Goal: Task Accomplishment & Management: Complete application form

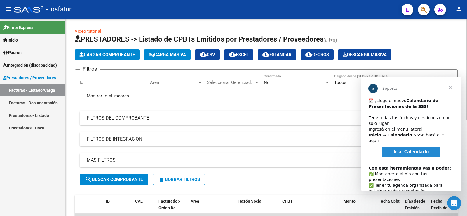
click at [117, 55] on span "Cargar Comprobante" at bounding box center [106, 54] width 55 height 5
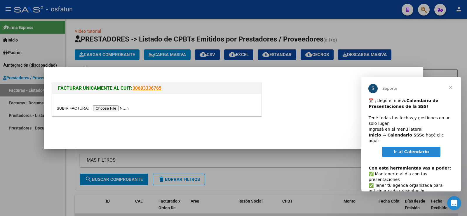
click at [178, 55] on div at bounding box center [233, 108] width 467 height 216
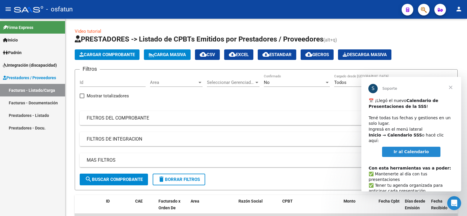
click at [453, 87] on span "Cerrar" at bounding box center [450, 87] width 21 height 21
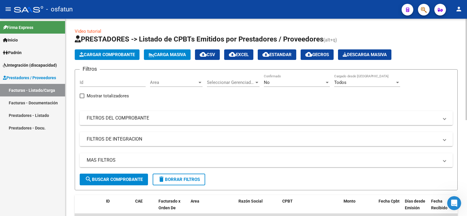
click at [178, 54] on span "Carga Masiva" at bounding box center [166, 54] width 37 height 5
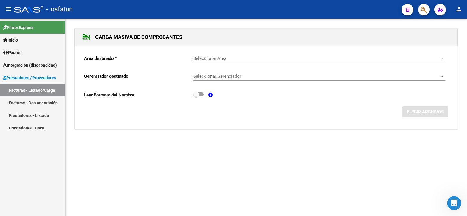
click at [442, 59] on div at bounding box center [441, 58] width 5 height 5
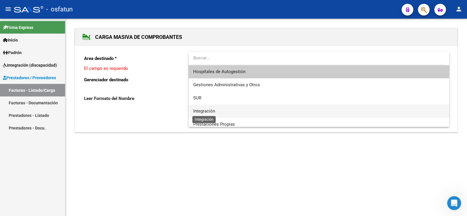
click at [193, 109] on span "Integración" at bounding box center [204, 110] width 22 height 5
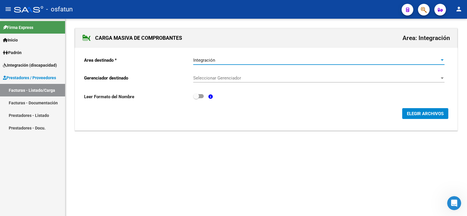
click at [442, 60] on div at bounding box center [441, 59] width 3 height 1
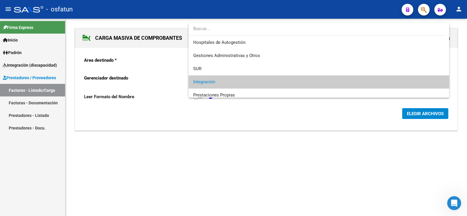
click at [205, 81] on span "Integración" at bounding box center [204, 81] width 22 height 5
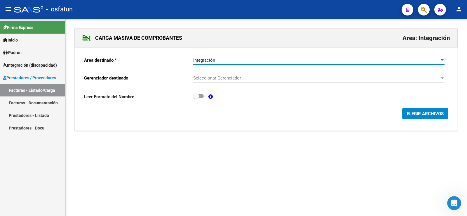
click at [441, 78] on div at bounding box center [441, 77] width 3 height 1
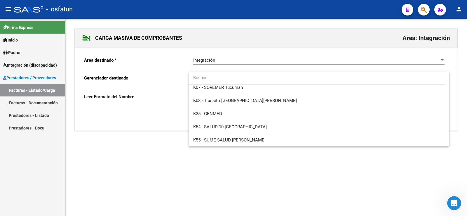
scroll to position [292, 0]
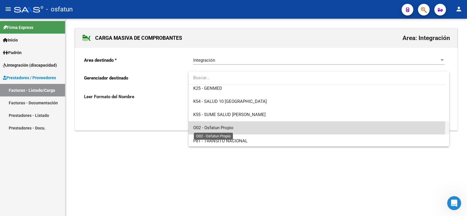
drag, startPoint x: 213, startPoint y: 126, endPoint x: 267, endPoint y: 132, distance: 54.3
click at [213, 126] on span "O02 - Osfatun Propio" at bounding box center [213, 127] width 40 height 5
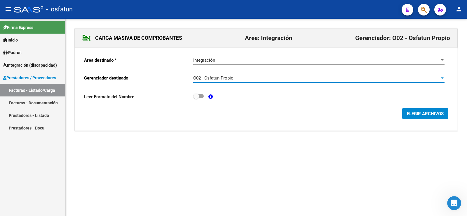
click at [438, 115] on span "ELEGIR ARCHIVOS" at bounding box center [425, 113] width 37 height 5
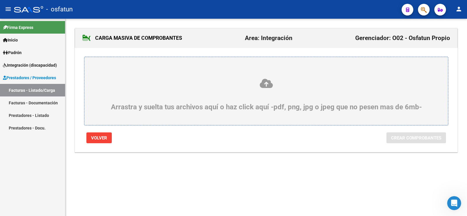
click at [268, 87] on icon at bounding box center [265, 83] width 335 height 11
click at [0, 0] on input "Arrastra y suelta tus archivos aquí o haz click aquí -pdf, png, jpg o jpeg que …" at bounding box center [0, 0] width 0 height 0
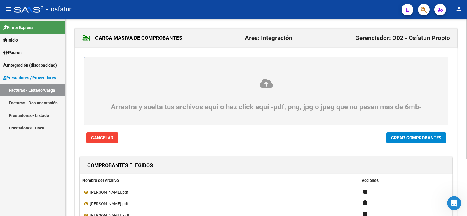
click at [406, 139] on span "Crear Comprobantes" at bounding box center [416, 137] width 50 height 5
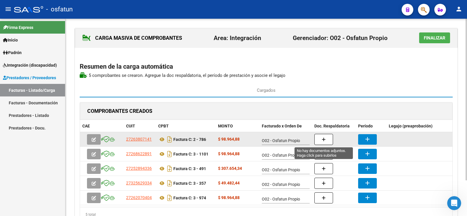
click at [326, 139] on button "button" at bounding box center [323, 139] width 19 height 11
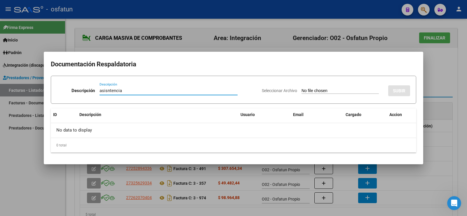
type input "asisntencia"
click at [310, 88] on input "Seleccionar Archivo" at bounding box center [339, 91] width 77 height 6
type input "C:\fakepath\Planillas [PERSON_NAME]. (3).pdf"
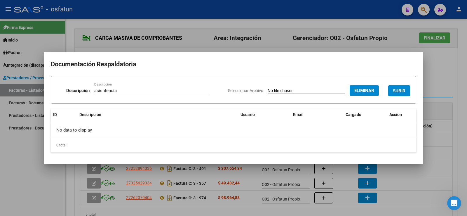
click at [405, 90] on span "SUBIR" at bounding box center [399, 90] width 13 height 5
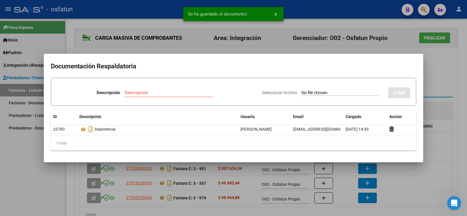
click at [441, 70] on div at bounding box center [233, 108] width 467 height 216
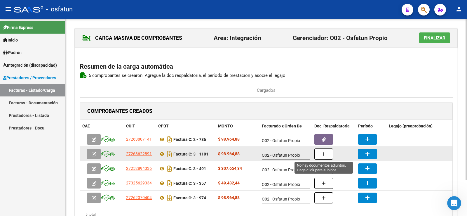
click at [319, 154] on button "button" at bounding box center [323, 153] width 19 height 11
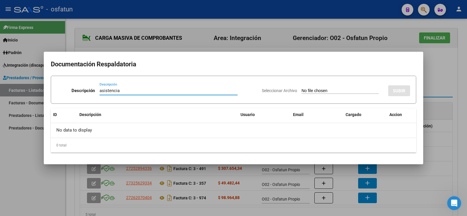
type input "asistencia"
click at [335, 88] on div "Seleccionar Archivo SUBIR" at bounding box center [336, 90] width 148 height 18
click at [301, 92] on input "Seleccionar Archivo" at bounding box center [339, 91] width 77 height 6
type input "C:\fakepath\osfatun documentacion [DATE].pdf"
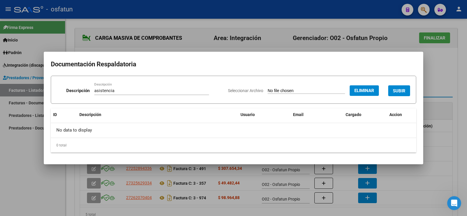
click at [399, 90] on span "SUBIR" at bounding box center [399, 90] width 13 height 5
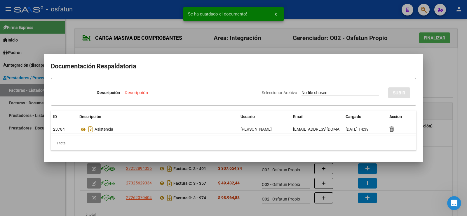
click at [431, 81] on div at bounding box center [233, 108] width 467 height 216
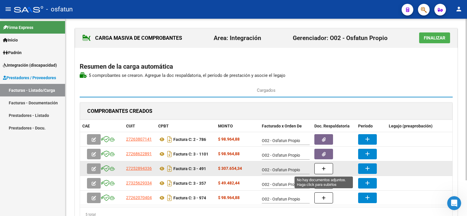
click at [322, 169] on icon "button" at bounding box center [323, 168] width 4 height 4
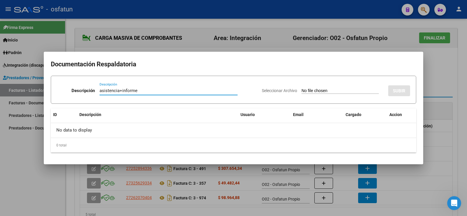
type input "asistencia+informe"
click at [303, 88] on app-file-uploader "Seleccionar Archivo" at bounding box center [323, 90] width 122 height 5
click at [304, 92] on input "Seleccionar Archivo" at bounding box center [339, 91] width 77 height 6
type input "C:\fakepath\AUTORIZACIÓN Y PLANILLA ASISTENCIA [DATE]. MODULO MTRA DE APOYO. 1.…"
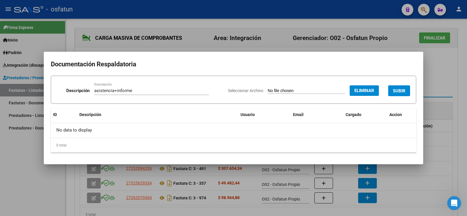
click at [403, 88] on span "SUBIR" at bounding box center [399, 90] width 13 height 5
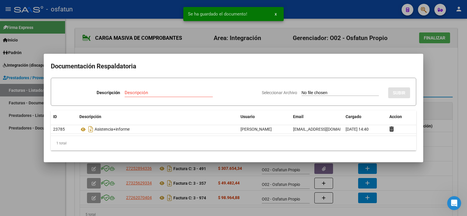
click at [323, 183] on div at bounding box center [233, 108] width 467 height 216
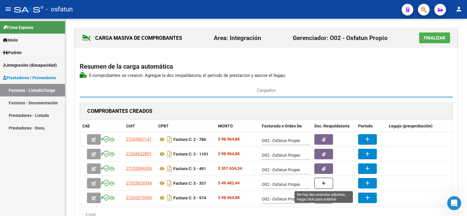
click at [323, 183] on icon "button" at bounding box center [323, 183] width 4 height 4
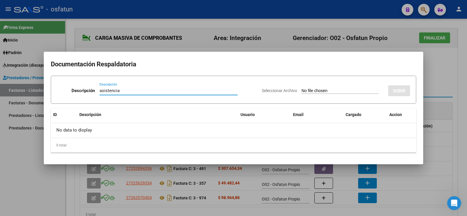
type input "asistencia"
click at [306, 89] on input "Seleccionar Archivo" at bounding box center [339, 91] width 77 height 6
type input "C:\fakepath\asistencia [PERSON_NAME] 8-25.pdf"
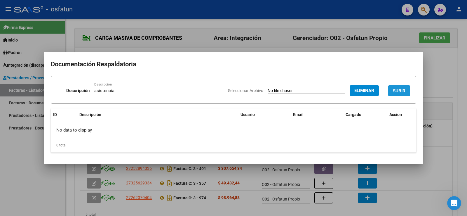
click at [400, 90] on span "SUBIR" at bounding box center [399, 90] width 13 height 5
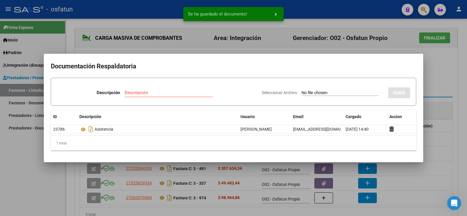
click at [318, 197] on div at bounding box center [233, 108] width 467 height 216
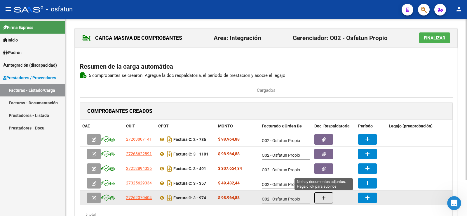
click at [321, 197] on button "button" at bounding box center [323, 197] width 19 height 11
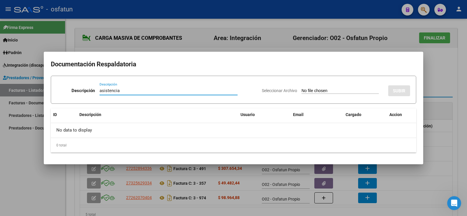
type input "asistencia"
click at [318, 89] on input "Seleccionar Archivo" at bounding box center [339, 91] width 77 height 6
type input "C:\fakepath\Palnillas [PERSON_NAME]. [PERSON_NAME]..pdf"
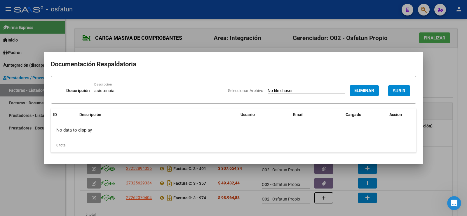
click at [403, 89] on span "SUBIR" at bounding box center [399, 90] width 13 height 5
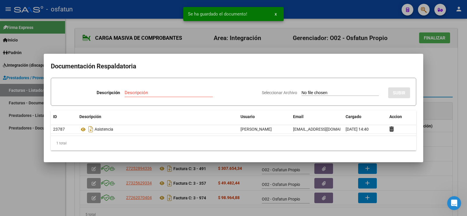
click at [436, 131] on div at bounding box center [233, 108] width 467 height 216
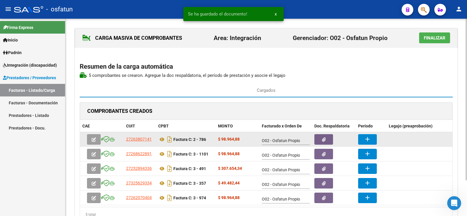
click at [370, 139] on mat-icon "add" at bounding box center [367, 138] width 7 height 7
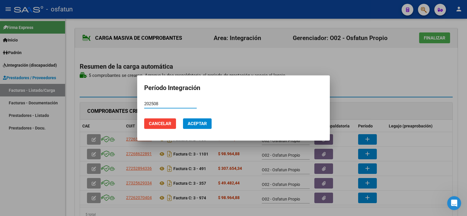
type input "202508"
click at [202, 126] on button "Aceptar" at bounding box center [197, 123] width 29 height 11
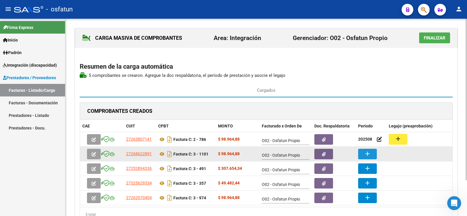
click at [376, 157] on button "add" at bounding box center [367, 153] width 19 height 11
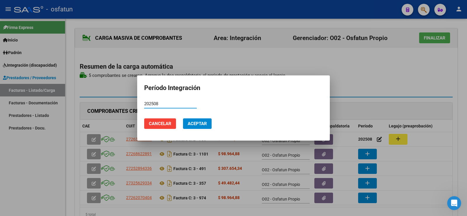
type input "202508"
click at [201, 127] on button "Aceptar" at bounding box center [197, 123] width 29 height 11
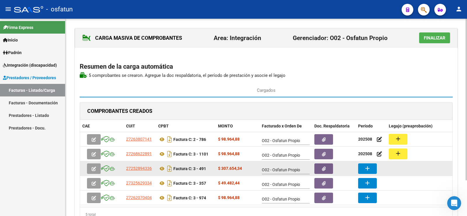
click at [366, 167] on mat-icon "add" at bounding box center [367, 168] width 7 height 7
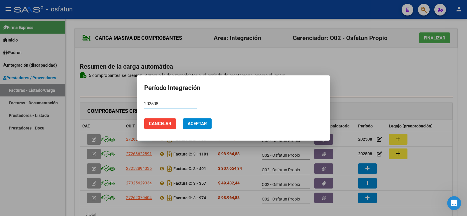
type input "202508"
click at [186, 124] on button "Aceptar" at bounding box center [197, 123] width 29 height 11
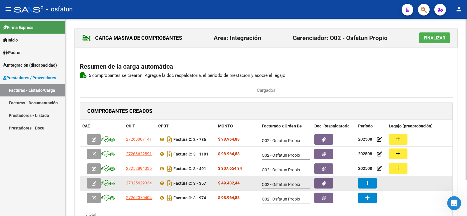
click at [367, 184] on mat-icon "add" at bounding box center [367, 182] width 7 height 7
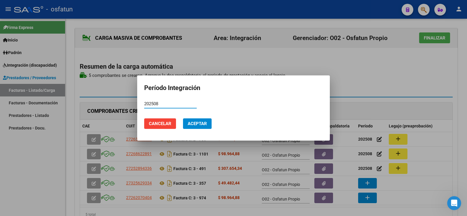
type input "202508"
click at [201, 122] on span "Aceptar" at bounding box center [197, 123] width 19 height 5
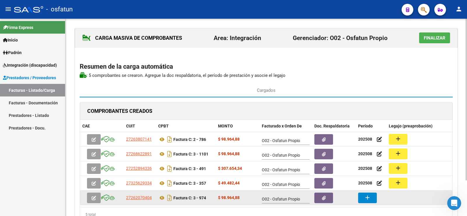
click at [374, 200] on button "add" at bounding box center [367, 197] width 19 height 11
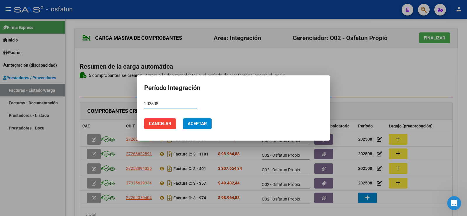
type input "202508"
click at [192, 123] on span "Aceptar" at bounding box center [197, 123] width 19 height 5
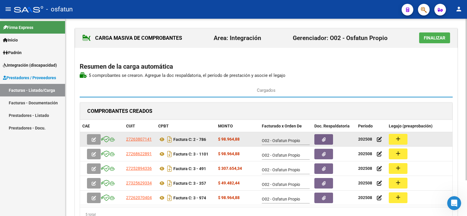
click at [396, 135] on mat-icon "add" at bounding box center [397, 138] width 7 height 7
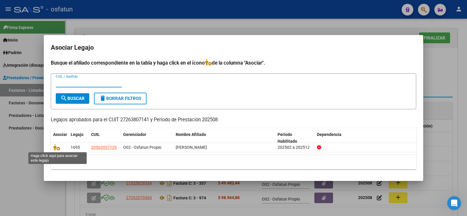
drag, startPoint x: 54, startPoint y: 147, endPoint x: 71, endPoint y: 155, distance: 18.3
click at [54, 147] on icon at bounding box center [56, 147] width 7 height 6
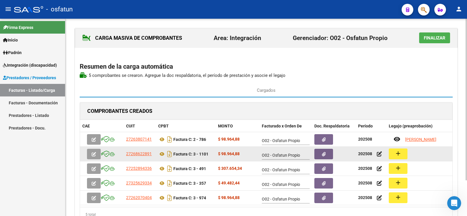
click at [397, 151] on mat-icon "add" at bounding box center [397, 153] width 7 height 7
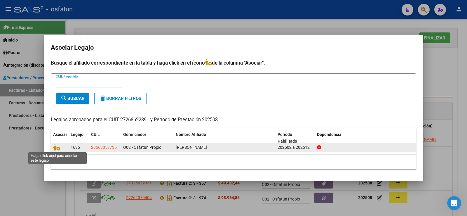
click at [61, 148] on span at bounding box center [57, 147] width 9 height 5
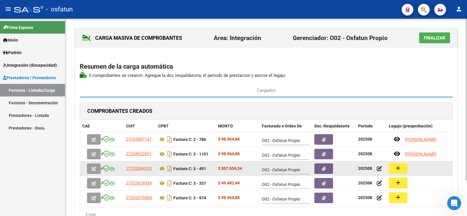
click at [393, 169] on button "add" at bounding box center [398, 168] width 19 height 11
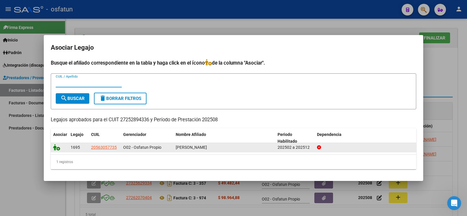
click at [54, 150] on icon at bounding box center [56, 147] width 7 height 6
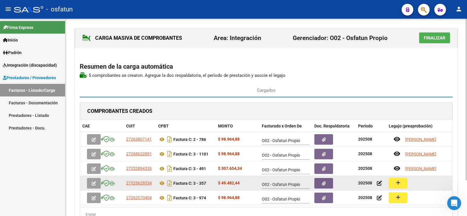
click at [398, 184] on mat-icon "add" at bounding box center [397, 182] width 7 height 7
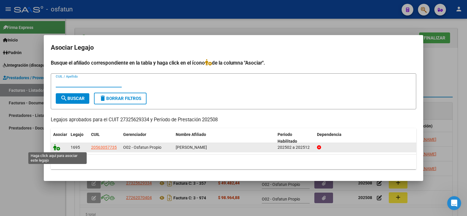
click at [56, 146] on icon at bounding box center [56, 147] width 7 height 6
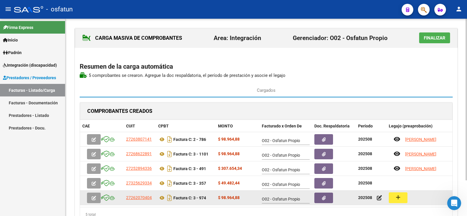
click at [400, 193] on button "add" at bounding box center [398, 197] width 19 height 11
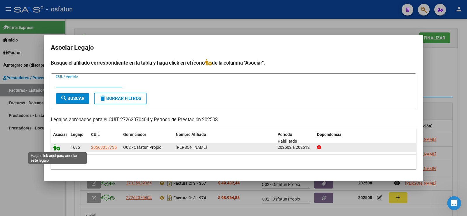
click at [57, 149] on icon at bounding box center [56, 147] width 7 height 6
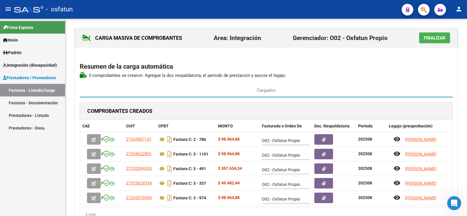
click at [420, 40] on button "Finalizar" at bounding box center [434, 37] width 31 height 11
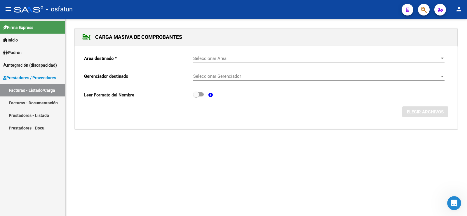
click at [210, 57] on span "Seleccionar Area" at bounding box center [316, 58] width 246 height 5
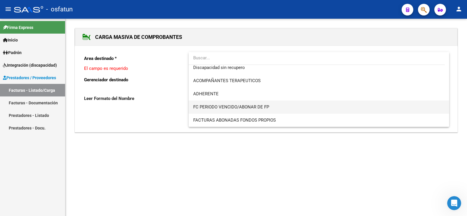
scroll to position [67, 0]
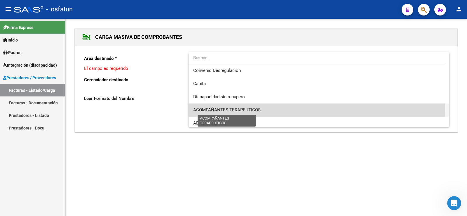
click at [206, 107] on span "ACOMPAÑANTES TERAPEUTICOS" at bounding box center [226, 109] width 67 height 5
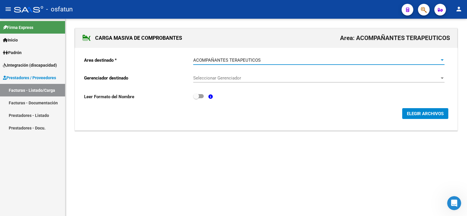
click at [260, 76] on span "Seleccionar Gerenciador" at bounding box center [316, 77] width 246 height 5
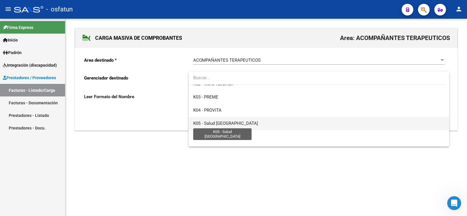
scroll to position [292, 0]
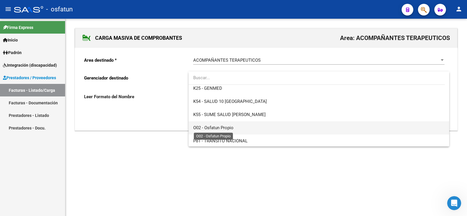
click at [214, 127] on span "O02 - Osfatun Propio" at bounding box center [213, 127] width 40 height 5
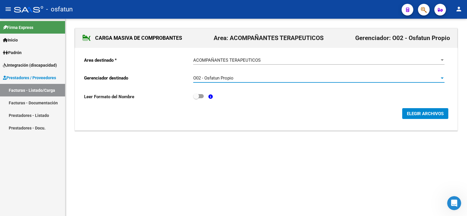
click at [436, 113] on span "ELEGIR ARCHIVOS" at bounding box center [425, 113] width 37 height 5
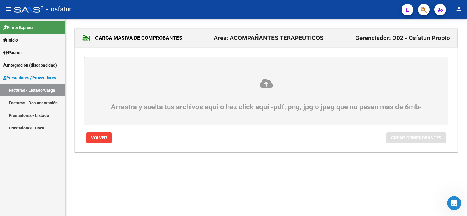
click at [266, 85] on icon at bounding box center [265, 83] width 335 height 11
click at [0, 0] on input "Arrastra y suelta tus archivos aquí o haz click aquí -pdf, png, jpg o jpeg que …" at bounding box center [0, 0] width 0 height 0
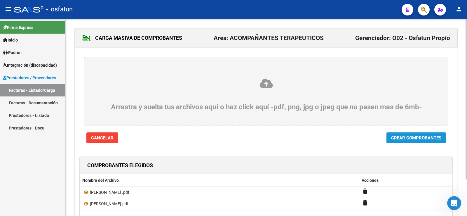
click at [392, 140] on span "Crear Comprobantes" at bounding box center [416, 137] width 50 height 5
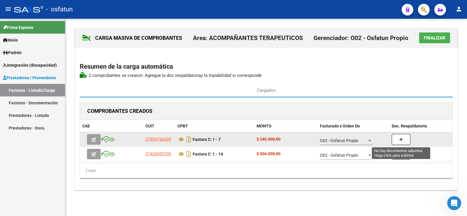
click at [396, 140] on button "button" at bounding box center [400, 139] width 19 height 11
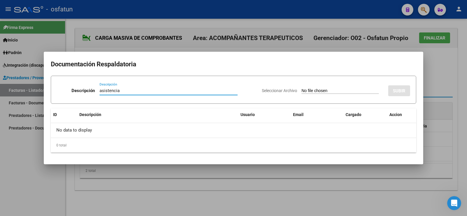
type input "asistencia"
click at [301, 89] on input "Seleccionar Archivo" at bounding box center [339, 91] width 77 height 6
drag, startPoint x: 357, startPoint y: 64, endPoint x: 347, endPoint y: 161, distance: 98.2
click at [347, 162] on mat-dialog-container "Documentación Respaldatoria Descripción asistencia Descripción Seleccionar Arch…" at bounding box center [233, 108] width 379 height 112
click at [445, 62] on div at bounding box center [233, 108] width 467 height 216
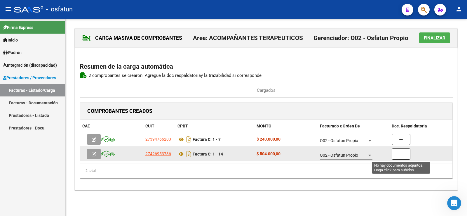
click at [398, 154] on button "button" at bounding box center [400, 153] width 19 height 11
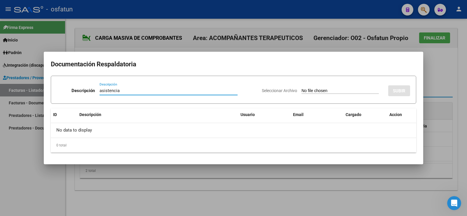
type input "asistencia"
click at [317, 90] on input "Seleccionar Archivo" at bounding box center [339, 91] width 77 height 6
type input "C:\fakepath\Planillas [PERSON_NAME] F.C.pdf"
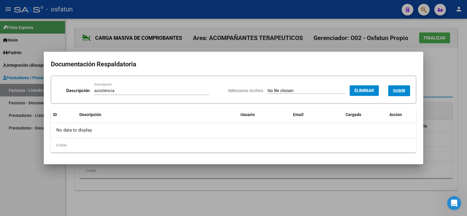
click at [403, 93] on span "SUBIR" at bounding box center [399, 90] width 13 height 5
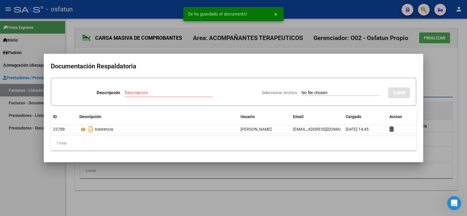
click at [437, 81] on div at bounding box center [233, 108] width 467 height 216
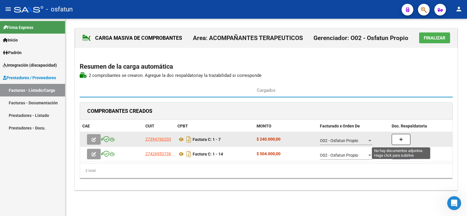
click at [399, 139] on icon "button" at bounding box center [401, 139] width 4 height 4
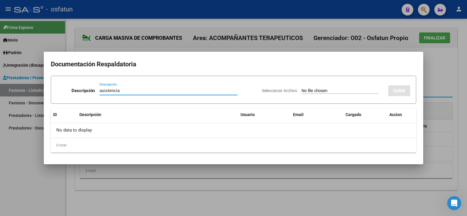
type input "asistencia"
click at [330, 89] on input "Seleccionar Archivo" at bounding box center [339, 91] width 77 height 6
type input "C:\fakepath\agosto AT.pdf"
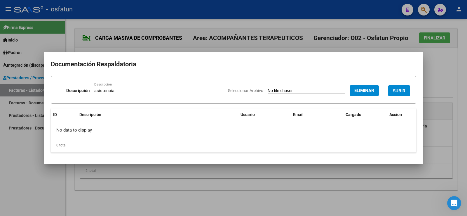
click at [403, 88] on button "SUBIR" at bounding box center [399, 90] width 22 height 11
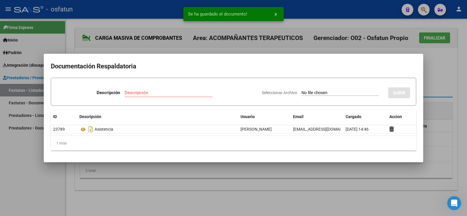
click at [426, 79] on div at bounding box center [233, 108] width 467 height 216
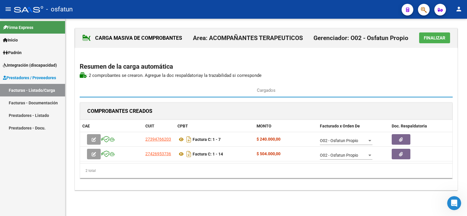
click at [439, 38] on span "Finalizar" at bounding box center [435, 37] width 22 height 5
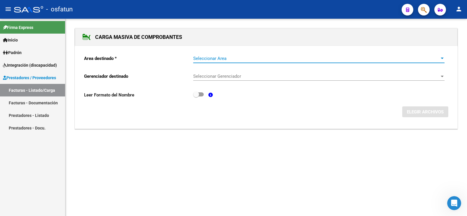
click at [438, 56] on span "Seleccionar Area" at bounding box center [316, 58] width 246 height 5
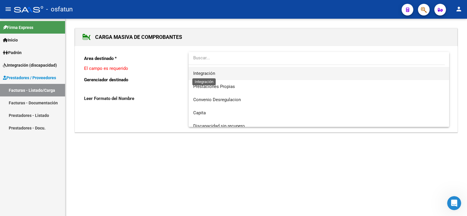
scroll to position [8, 0]
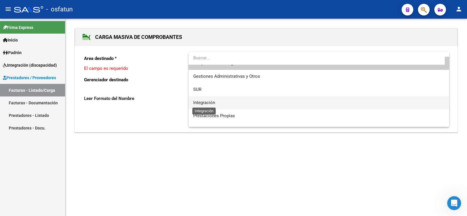
click at [206, 101] on span "Integración" at bounding box center [204, 102] width 22 height 5
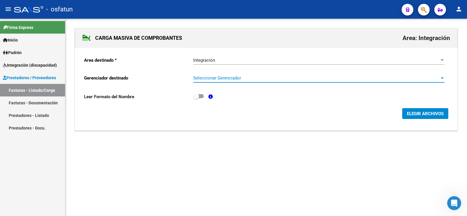
click at [440, 77] on div at bounding box center [441, 78] width 5 height 5
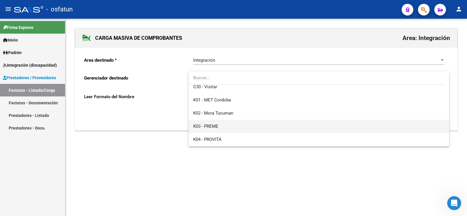
scroll to position [306, 0]
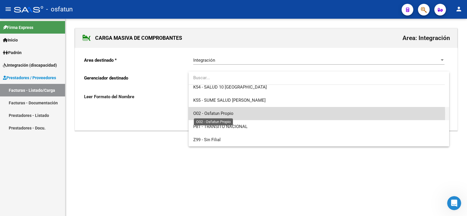
click at [219, 114] on span "O02 - Osfatun Propio" at bounding box center [213, 113] width 40 height 5
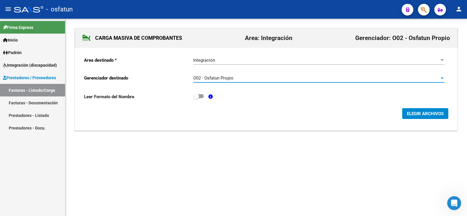
click at [423, 113] on span "ELEGIR ARCHIVOS" at bounding box center [425, 113] width 37 height 5
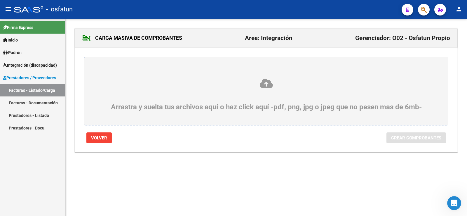
click at [267, 83] on icon at bounding box center [265, 83] width 335 height 11
click at [0, 0] on input "Arrastra y suelta tus archivos aquí o haz click aquí -pdf, png, jpg o jpeg que …" at bounding box center [0, 0] width 0 height 0
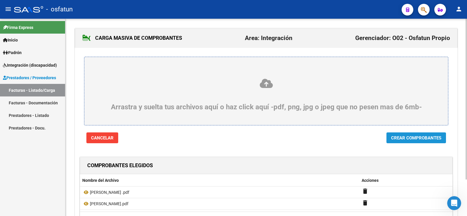
click at [417, 138] on span "Crear Comprobantes" at bounding box center [416, 137] width 50 height 5
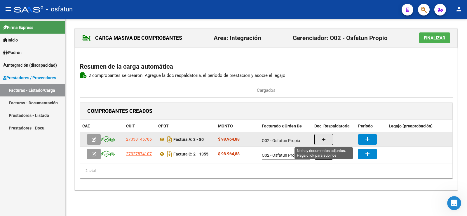
click at [324, 138] on icon "button" at bounding box center [323, 139] width 4 height 4
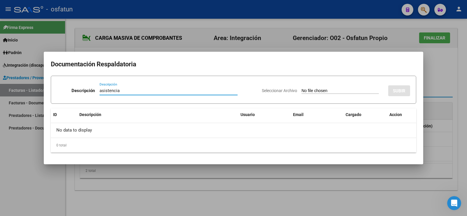
type input "asistencia"
click at [327, 90] on input "Seleccionar Archivo" at bounding box center [339, 91] width 77 height 6
type input "C:\fakepath\PDF AGOSTO PS.pdf"
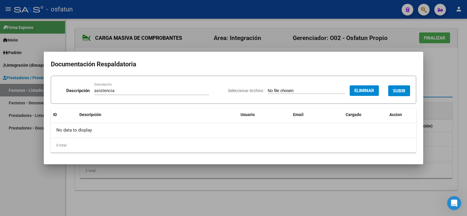
click at [396, 88] on span "SUBIR" at bounding box center [399, 90] width 13 height 5
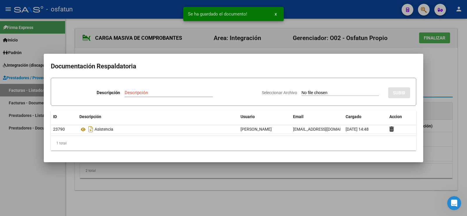
click at [439, 88] on div at bounding box center [233, 108] width 467 height 216
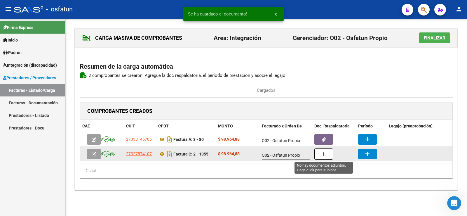
click at [323, 154] on icon "button" at bounding box center [323, 154] width 4 height 4
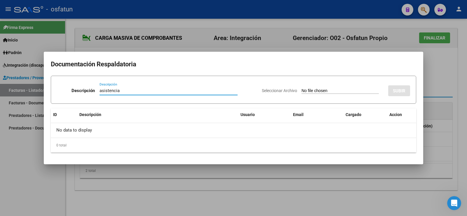
type input "asistencia"
click at [314, 90] on input "Seleccionar Archivo" at bounding box center [339, 91] width 77 height 6
type input "C:\fakepath\PDF PSP.pdf"
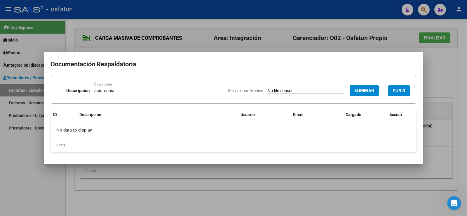
click at [391, 89] on button "SUBIR" at bounding box center [399, 90] width 22 height 11
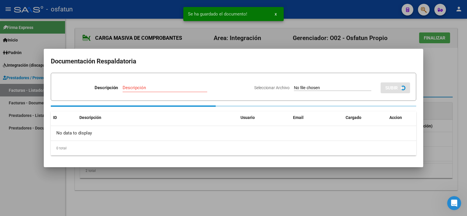
click at [434, 83] on div at bounding box center [233, 108] width 467 height 216
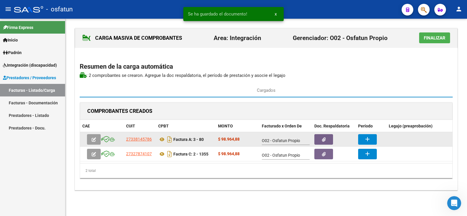
click at [369, 141] on mat-icon "add" at bounding box center [367, 138] width 7 height 7
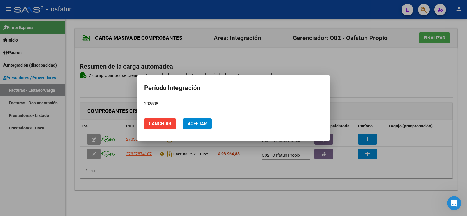
type input "202508"
click at [201, 121] on span "Aceptar" at bounding box center [197, 123] width 19 height 5
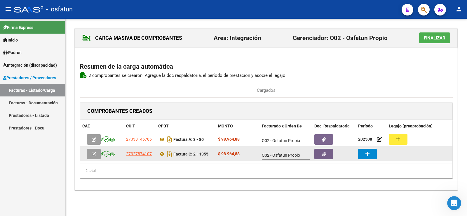
click at [368, 154] on mat-icon "add" at bounding box center [367, 153] width 7 height 7
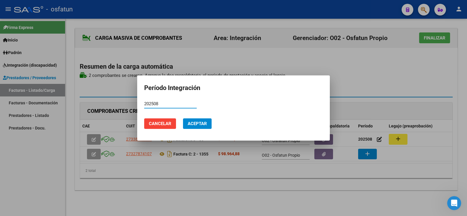
type input "202508"
drag, startPoint x: 191, startPoint y: 123, endPoint x: 303, endPoint y: 127, distance: 112.7
click at [191, 123] on span "Aceptar" at bounding box center [197, 123] width 19 height 5
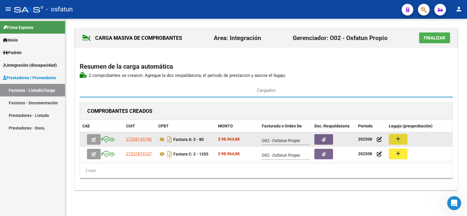
click at [402, 142] on button "add" at bounding box center [398, 139] width 19 height 11
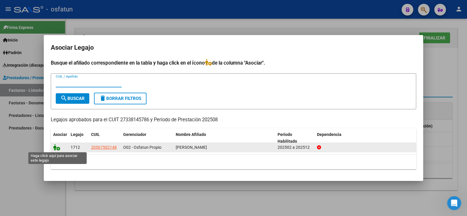
click at [58, 150] on icon at bounding box center [56, 147] width 7 height 6
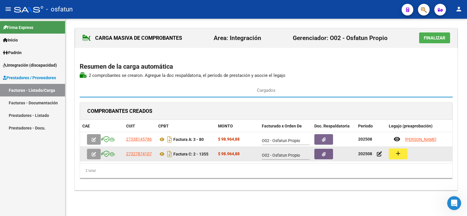
click at [395, 155] on mat-icon "add" at bounding box center [397, 153] width 7 height 7
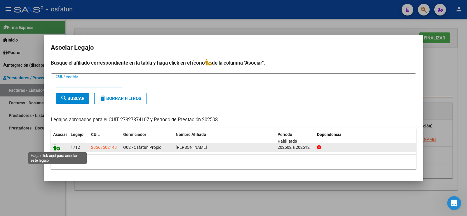
click at [58, 150] on icon at bounding box center [56, 147] width 7 height 6
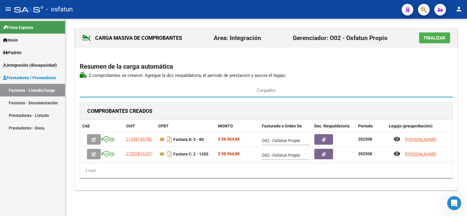
click at [419, 37] on button "Finalizar" at bounding box center [434, 37] width 31 height 11
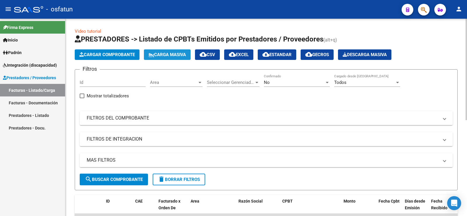
click at [158, 55] on span "Carga Masiva" at bounding box center [166, 54] width 37 height 5
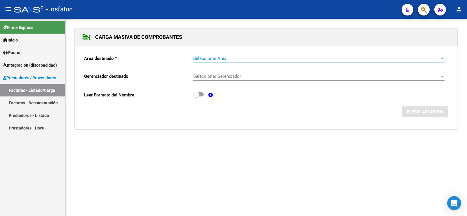
click at [246, 60] on span "Seleccionar Area" at bounding box center [316, 58] width 246 height 5
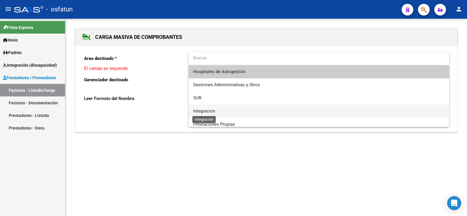
click at [213, 112] on span "Integración" at bounding box center [204, 110] width 22 height 5
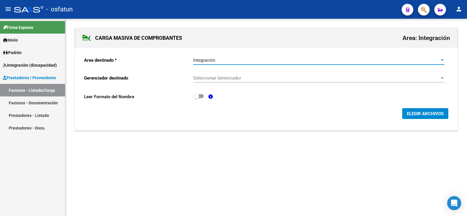
click at [256, 76] on span "Seleccionar Gerenciador" at bounding box center [316, 77] width 246 height 5
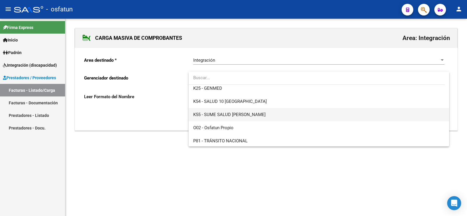
scroll to position [306, 0]
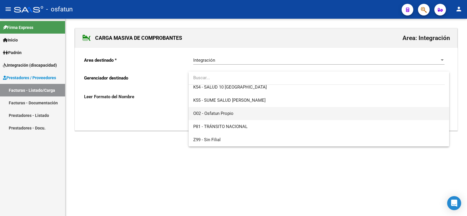
click at [220, 115] on span "O02 - Osfatun Propio" at bounding box center [213, 113] width 40 height 5
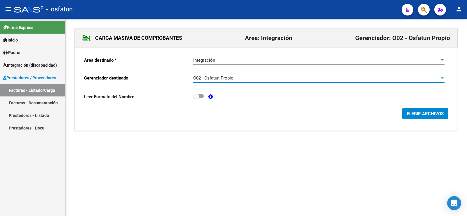
click at [430, 112] on span "ELEGIR ARCHIVOS" at bounding box center [425, 113] width 37 height 5
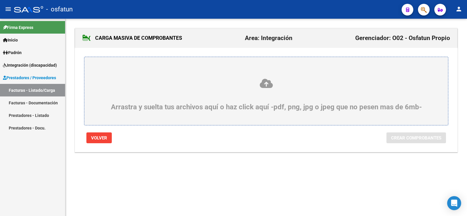
click at [268, 85] on icon at bounding box center [265, 83] width 335 height 11
click at [0, 0] on input "Arrastra y suelta tus archivos aquí o haz click aquí -pdf, png, jpg o jpeg que …" at bounding box center [0, 0] width 0 height 0
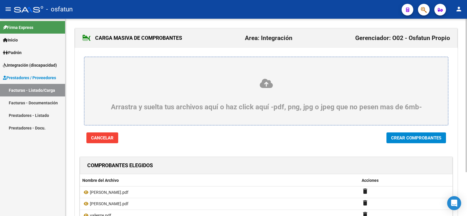
click at [394, 139] on span "Crear Comprobantes" at bounding box center [416, 137] width 50 height 5
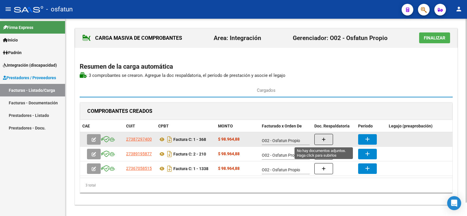
click at [326, 137] on button "button" at bounding box center [323, 139] width 19 height 11
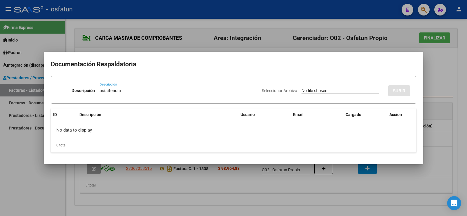
type input "asisitencia"
click at [301, 88] on input "Seleccionar Archivo" at bounding box center [339, 91] width 77 height 6
type input "C:\fakepath\Planilla Lopez Bisbal Psicologia 08.25.pdf"
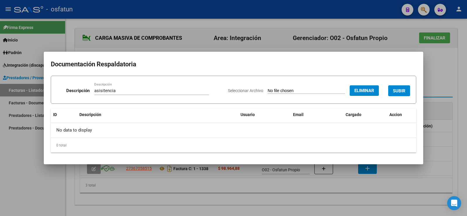
click at [402, 90] on span "SUBIR" at bounding box center [399, 90] width 13 height 5
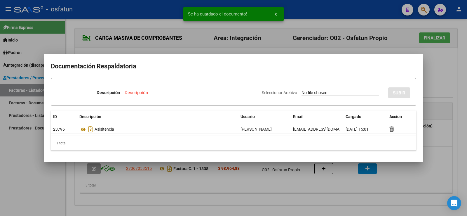
click at [422, 79] on mat-dialog-content "Documentación Respaldatoria Descripción Descripción Seleccionar Archivo SUBIR I…" at bounding box center [233, 108] width 379 height 94
click at [451, 82] on div at bounding box center [233, 108] width 467 height 216
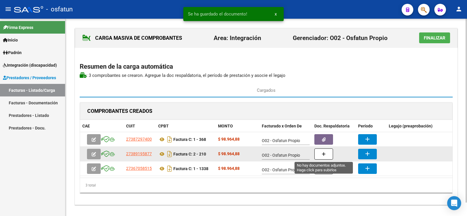
click at [321, 154] on button "button" at bounding box center [323, 153] width 19 height 11
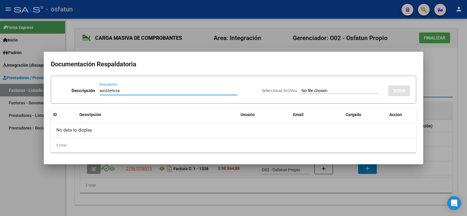
type input "asistencia"
click at [298, 85] on div "Seleccionar Archivo SUBIR" at bounding box center [336, 90] width 148 height 18
click at [301, 88] on input "Seleccionar Archivo" at bounding box center [339, 91] width 77 height 6
type input "C:\fakepath\AUTORIZACIÓN Y ASISTENCIA PSICPE.pdf"
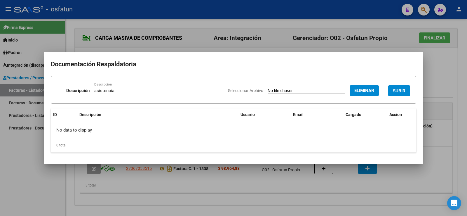
click at [407, 87] on button "SUBIR" at bounding box center [399, 90] width 22 height 11
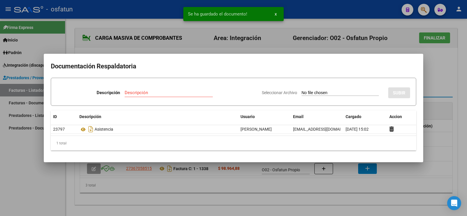
click at [435, 79] on div at bounding box center [233, 108] width 467 height 216
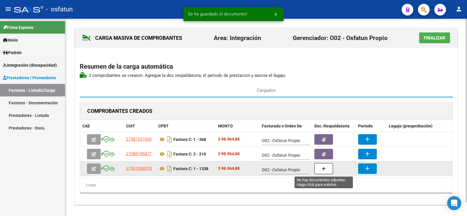
click at [323, 167] on icon "button" at bounding box center [323, 168] width 4 height 4
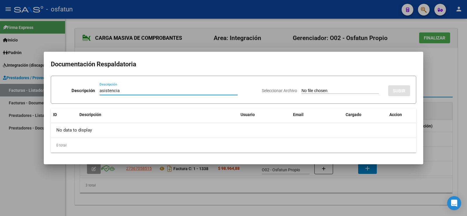
type input "asistencia"
click at [312, 90] on input "Seleccionar Archivo" at bounding box center [339, 91] width 77 height 6
type input "C:\fakepath\asistencia tO.pdf"
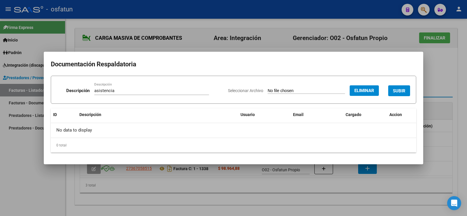
click at [393, 90] on button "SUBIR" at bounding box center [399, 90] width 22 height 11
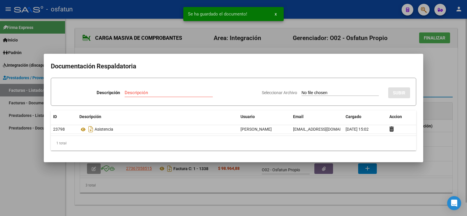
click at [436, 80] on div at bounding box center [233, 108] width 467 height 216
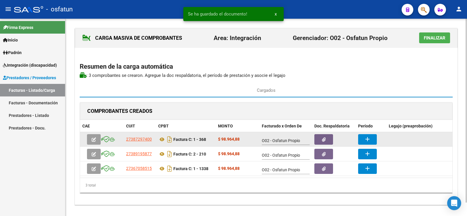
click at [360, 138] on button "add" at bounding box center [367, 139] width 19 height 11
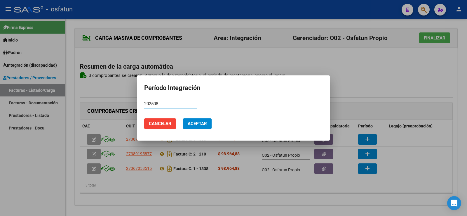
type input "202508"
click at [198, 120] on button "Aceptar" at bounding box center [197, 123] width 29 height 11
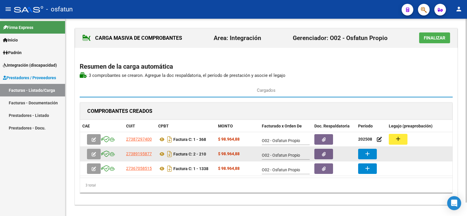
click at [369, 151] on mat-icon "add" at bounding box center [367, 153] width 7 height 7
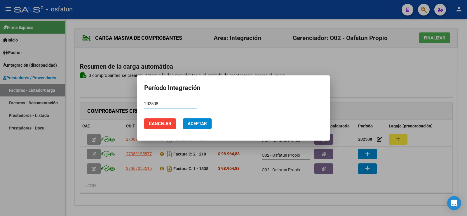
type input "202508"
click at [199, 122] on span "Aceptar" at bounding box center [197, 123] width 19 height 5
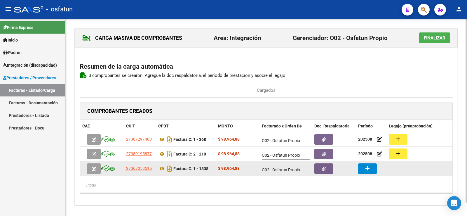
click at [365, 166] on mat-icon "add" at bounding box center [367, 168] width 7 height 7
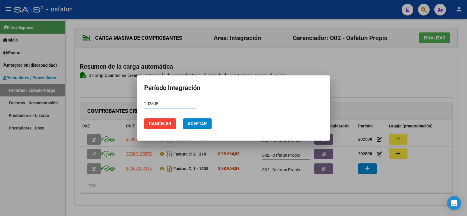
type input "202508"
click at [202, 122] on span "Aceptar" at bounding box center [197, 123] width 19 height 5
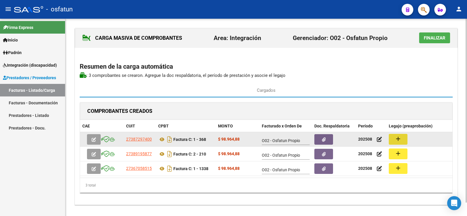
click at [396, 137] on mat-icon "add" at bounding box center [397, 138] width 7 height 7
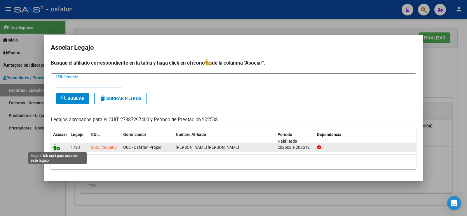
click at [56, 147] on icon at bounding box center [56, 147] width 7 height 6
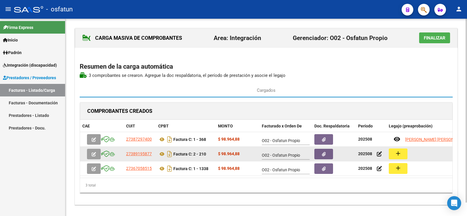
click at [393, 153] on button "add" at bounding box center [398, 153] width 19 height 11
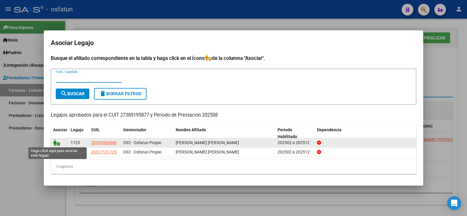
click at [57, 144] on icon at bounding box center [56, 142] width 7 height 6
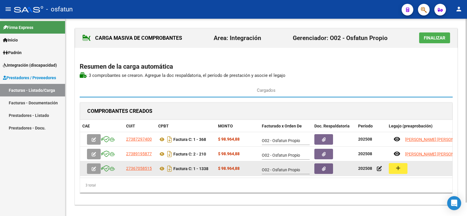
click at [399, 174] on datatable-body-cell "add" at bounding box center [430, 168] width 88 height 14
click at [396, 166] on mat-icon "add" at bounding box center [397, 167] width 7 height 7
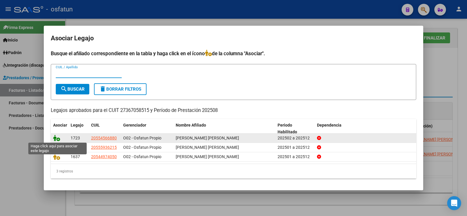
click at [55, 138] on icon at bounding box center [56, 137] width 7 height 6
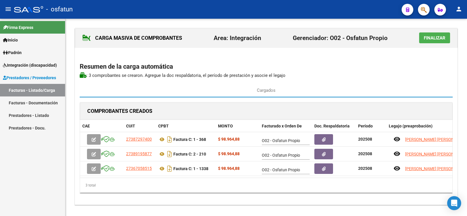
click at [422, 34] on button "Finalizar" at bounding box center [434, 37] width 31 height 11
